Goal: Find specific fact: Find specific fact

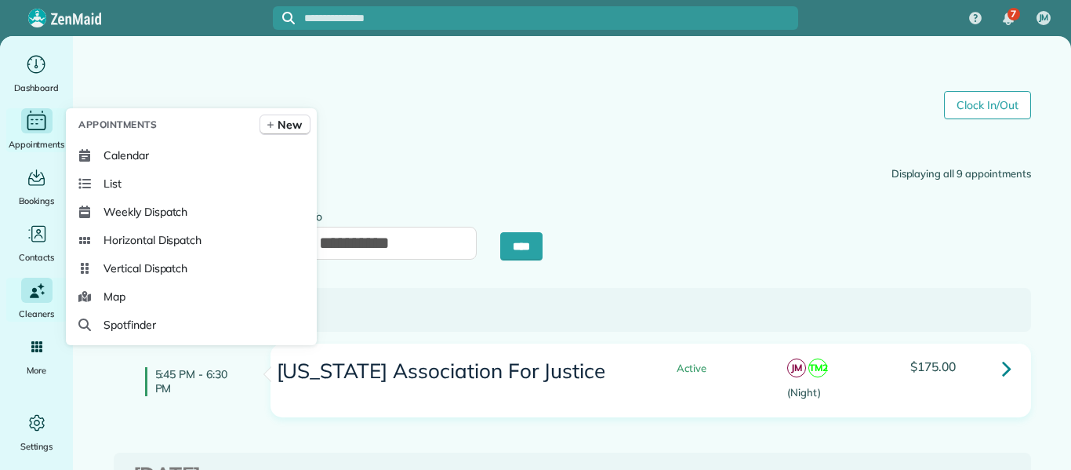
click at [33, 118] on icon "Main" at bounding box center [36, 121] width 24 height 24
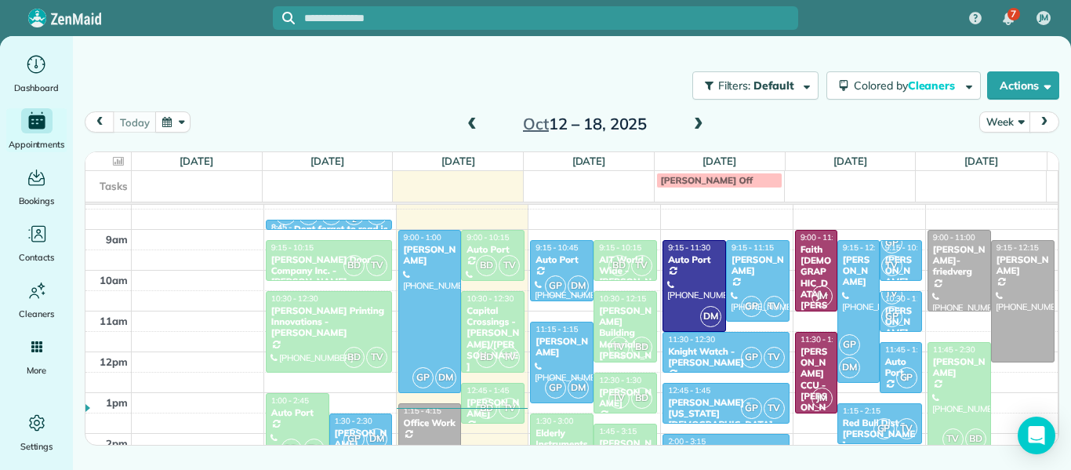
scroll to position [335, 0]
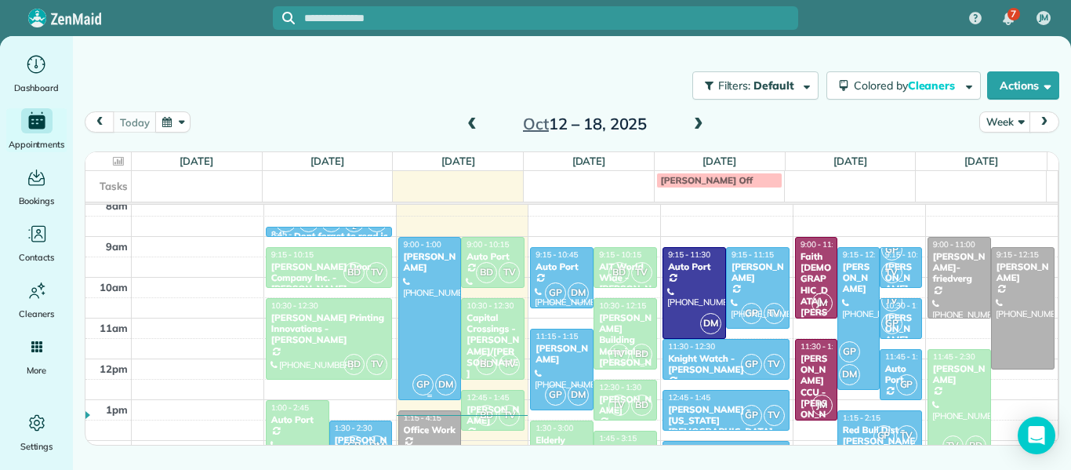
click at [444, 318] on div at bounding box center [430, 318] width 62 height 161
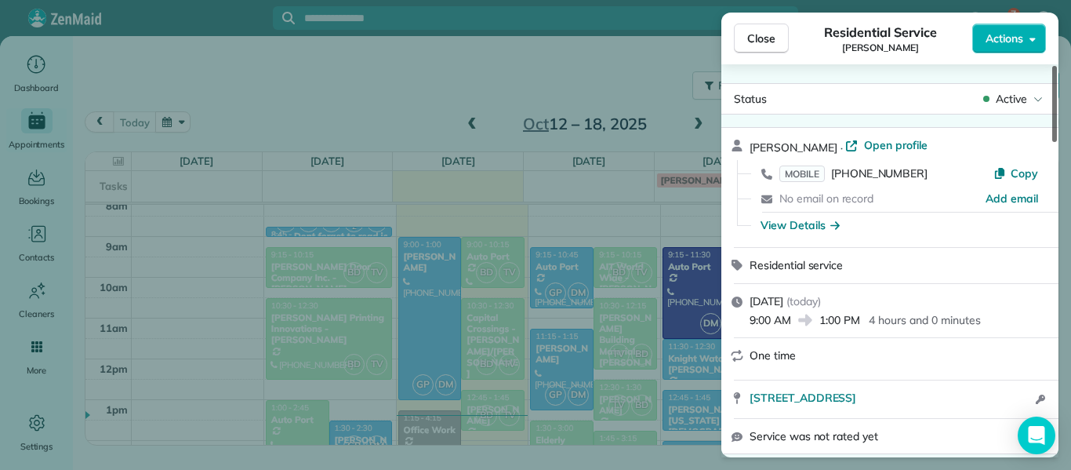
drag, startPoint x: 1054, startPoint y: 132, endPoint x: 1021, endPoint y: 67, distance: 72.6
click at [1052, 67] on div at bounding box center [1054, 104] width 5 height 76
click at [764, 36] on span "Close" at bounding box center [761, 39] width 28 height 16
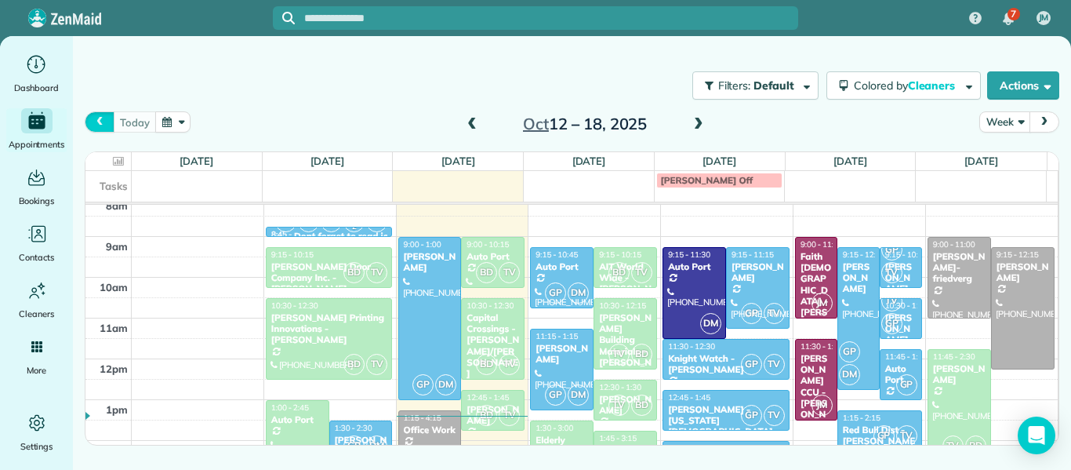
click at [104, 121] on span "prev" at bounding box center [99, 122] width 13 height 10
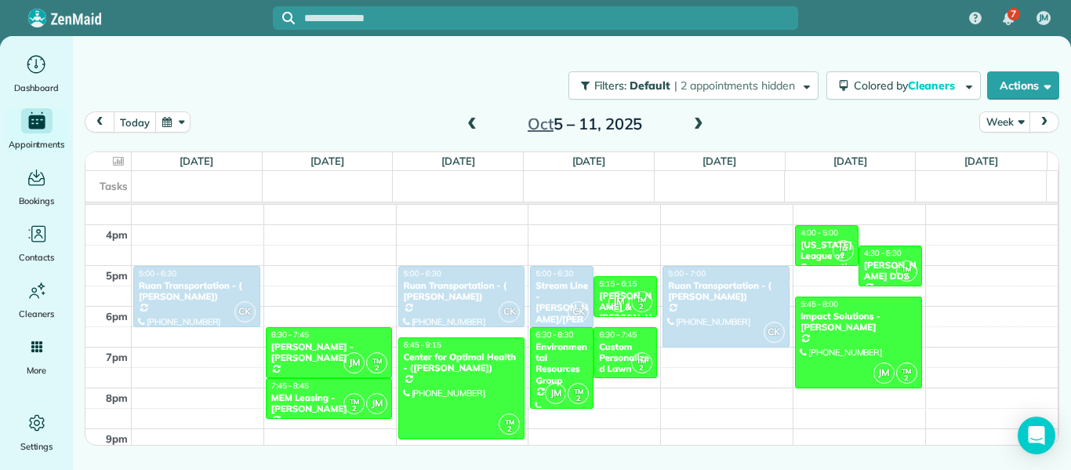
scroll to position [629, 0]
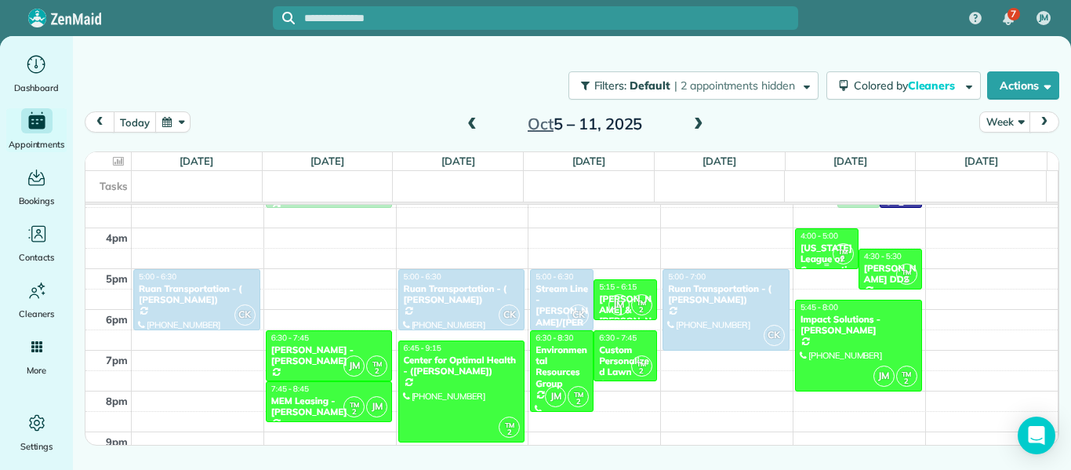
click at [814, 252] on div "Michigan League of Conservation Voters" at bounding box center [827, 264] width 54 height 45
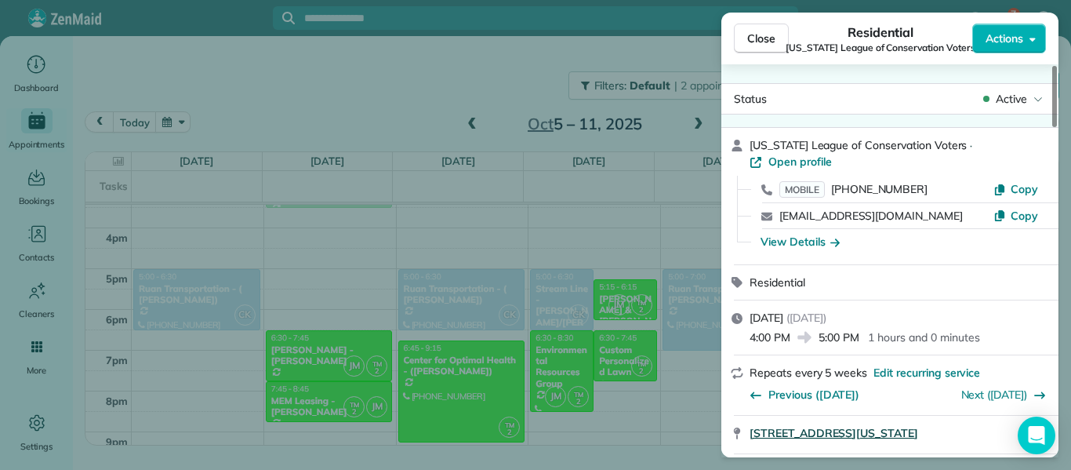
click at [850, 425] on span "101 S Washington Sq Lansing MI 48933" at bounding box center [833, 433] width 169 height 16
click at [745, 33] on button "Close" at bounding box center [761, 39] width 55 height 30
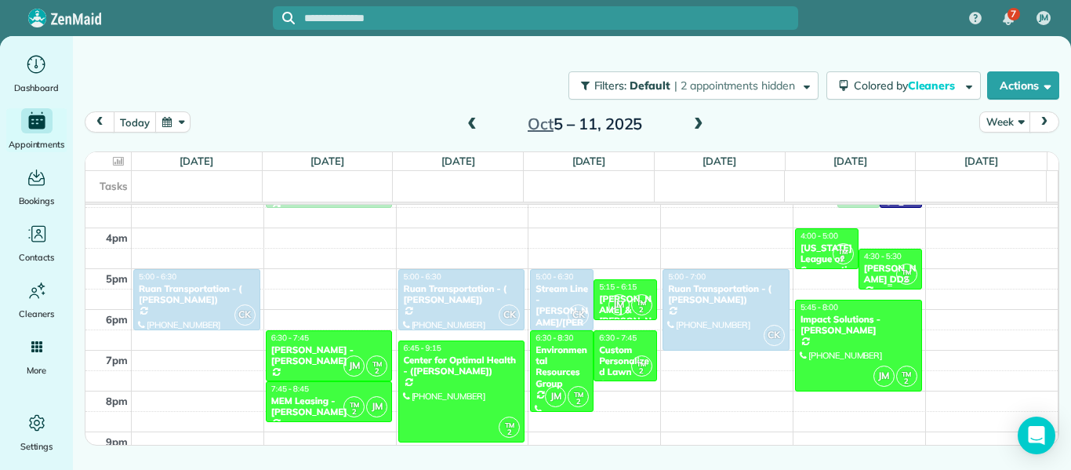
click at [873, 263] on div "Michael J Dioniese DDS" at bounding box center [890, 274] width 54 height 23
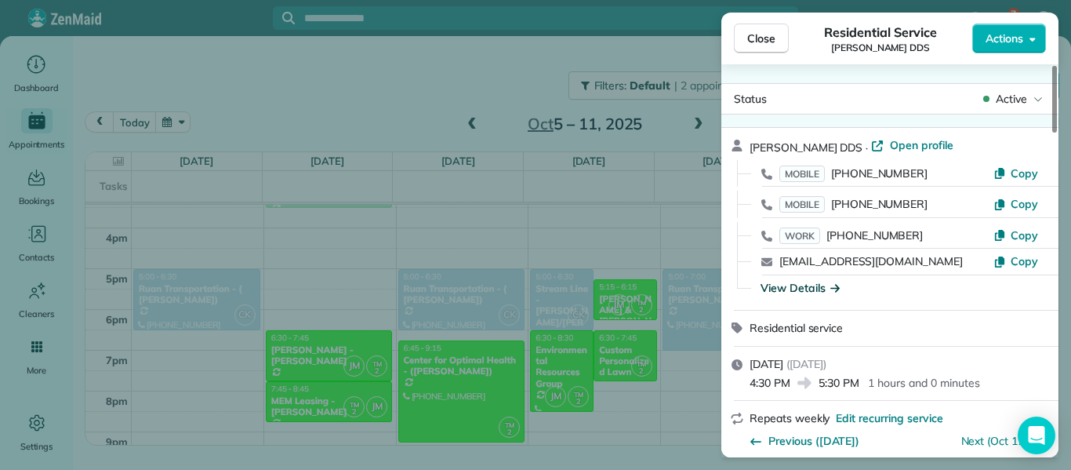
click at [803, 281] on div "View Details" at bounding box center [799, 288] width 79 height 16
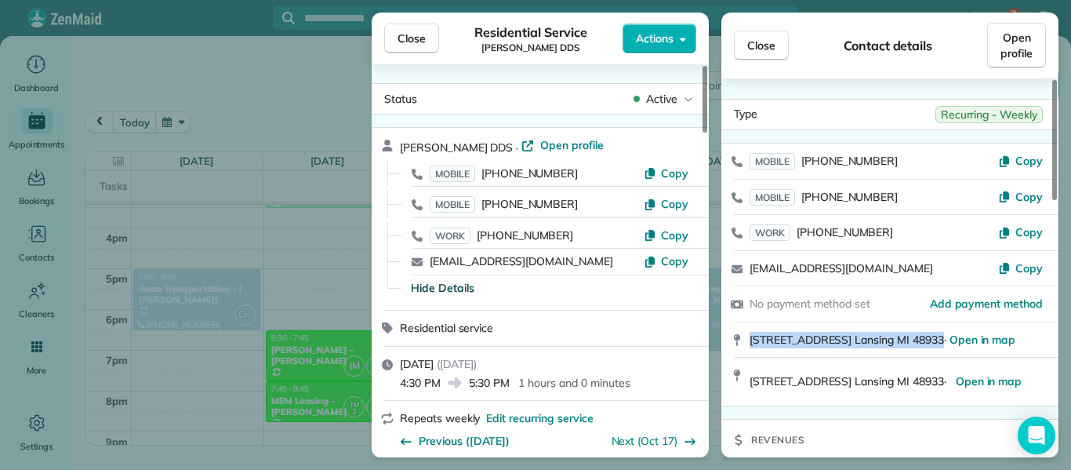
drag, startPoint x: 969, startPoint y: 338, endPoint x: 744, endPoint y: 339, distance: 225.0
click at [744, 339] on div "610 South Grand Avenue Lansing MI 48933 · Open in map" at bounding box center [889, 339] width 337 height 35
copy span "610 South Grand Avenue Lansing MI 48933"
click at [401, 48] on button "Close" at bounding box center [411, 39] width 55 height 30
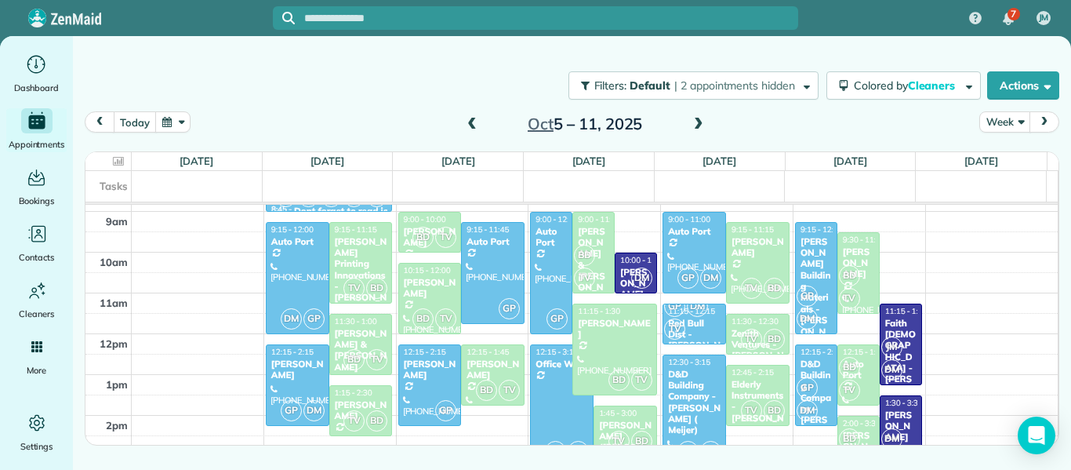
scroll to position [363, 0]
